Goal: Check status: Check status

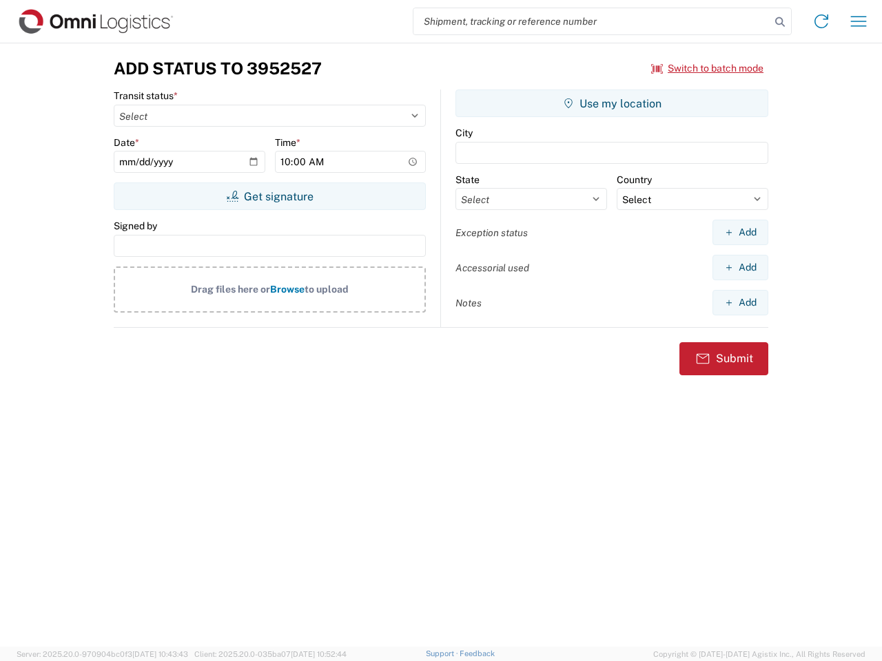
click at [592, 21] on input "search" at bounding box center [591, 21] width 357 height 26
click at [780, 22] on icon at bounding box center [779, 21] width 19 height 19
click at [821, 21] on icon at bounding box center [821, 21] width 22 height 22
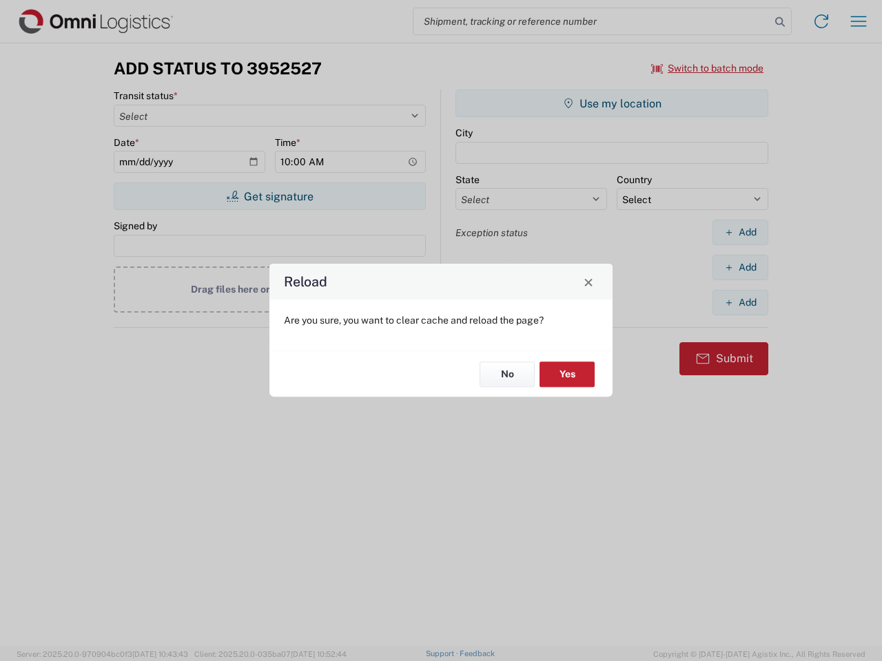
click at [707, 68] on div "Reload Are you sure, you want to clear cache and reload the page? No Yes" at bounding box center [441, 330] width 882 height 661
click at [269, 196] on div "Reload Are you sure, you want to clear cache and reload the page? No Yes" at bounding box center [441, 330] width 882 height 661
click at [612, 103] on div "Reload Are you sure, you want to clear cache and reload the page? No Yes" at bounding box center [441, 330] width 882 height 661
click at [740, 232] on div "Reload Are you sure, you want to clear cache and reload the page? No Yes" at bounding box center [441, 330] width 882 height 661
click at [740, 267] on div "Reload Are you sure, you want to clear cache and reload the page? No Yes" at bounding box center [441, 330] width 882 height 661
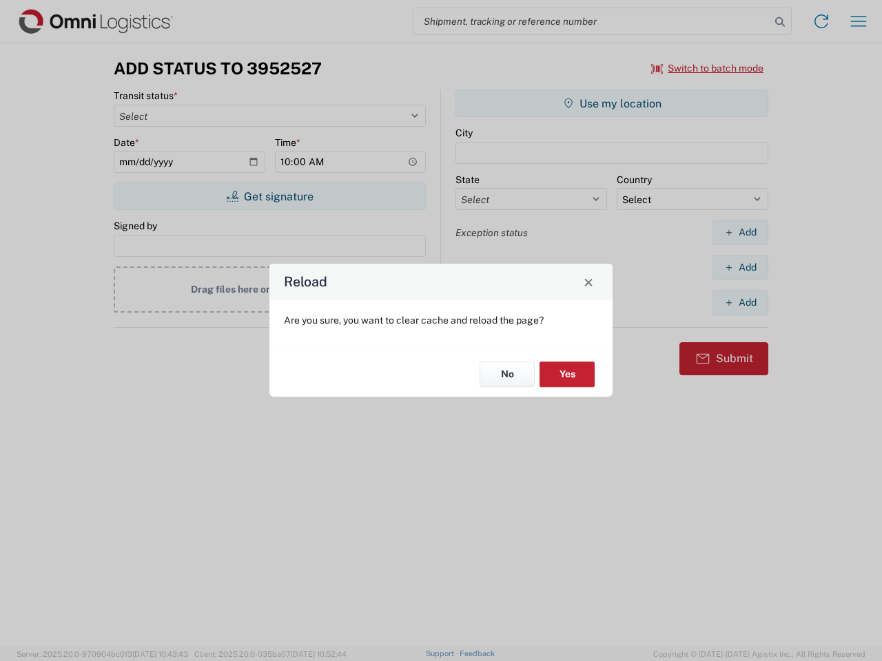
click at [740, 302] on div "Reload Are you sure, you want to clear cache and reload the page? No Yes" at bounding box center [441, 330] width 882 height 661
